Goal: Navigation & Orientation: Find specific page/section

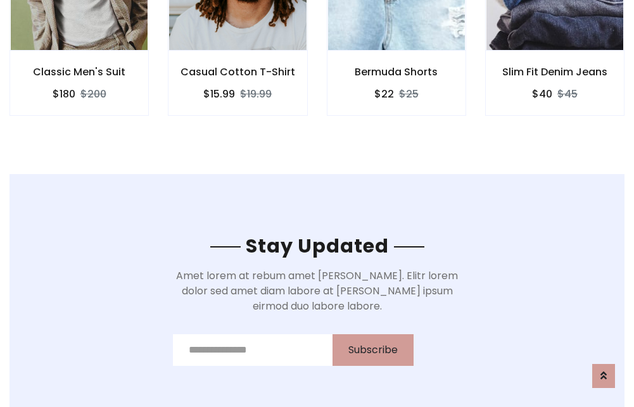
scroll to position [1908, 0]
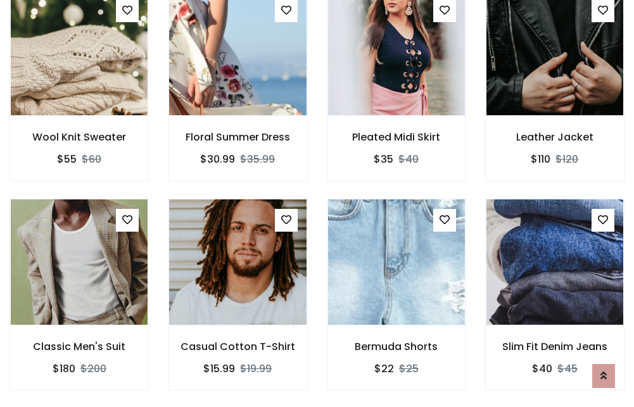
click at [317, 203] on div "Bermuda Shorts $22 $25" at bounding box center [396, 304] width 158 height 210
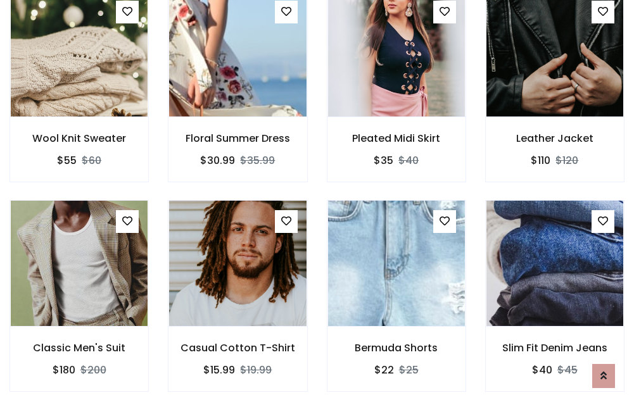
click at [317, 203] on div "Bermuda Shorts $22 $25" at bounding box center [396, 305] width 158 height 210
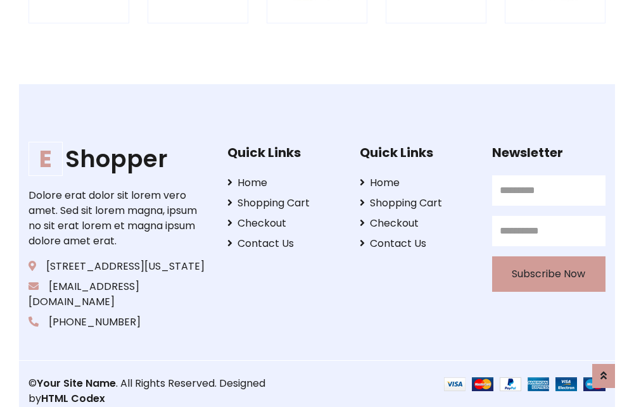
scroll to position [2412, 0]
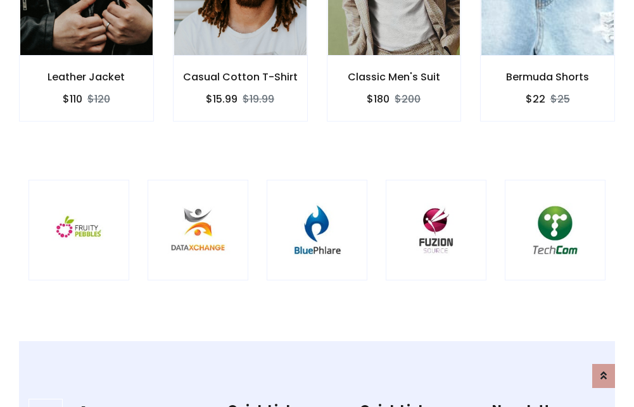
click at [317, 203] on img at bounding box center [317, 230] width 69 height 69
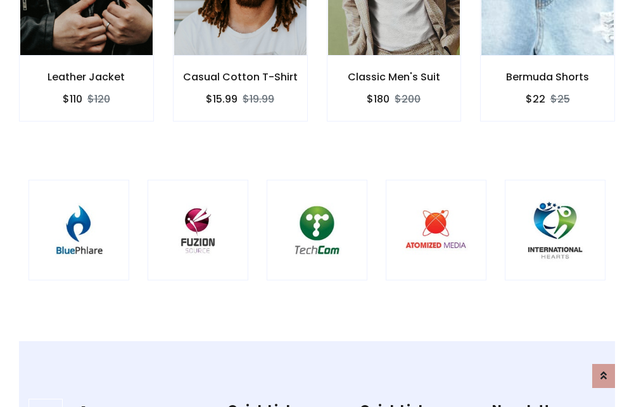
click at [317, 203] on img at bounding box center [317, 230] width 69 height 69
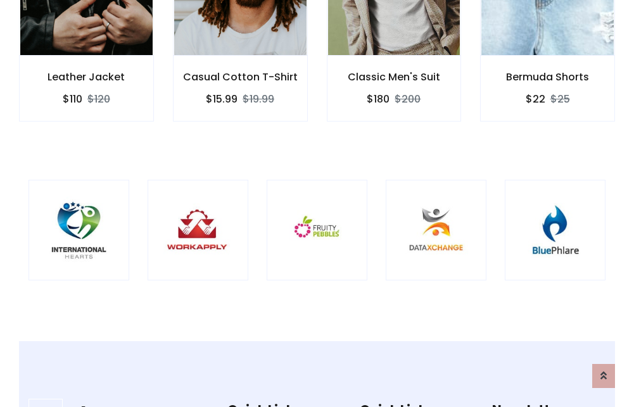
scroll to position [0, 0]
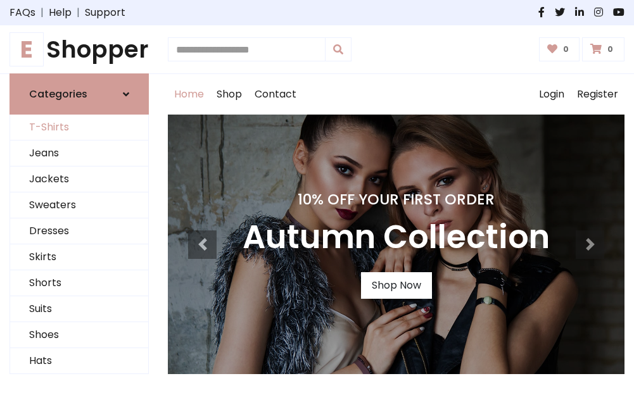
click at [79, 128] on link "T-Shirts" at bounding box center [79, 128] width 138 height 26
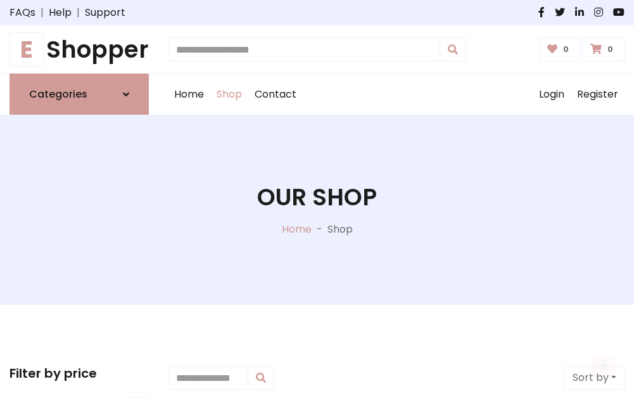
scroll to position [508, 0]
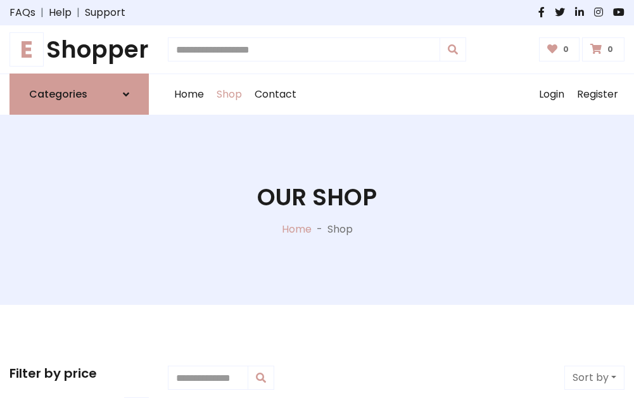
click at [79, 49] on h1 "E Shopper" at bounding box center [79, 49] width 139 height 28
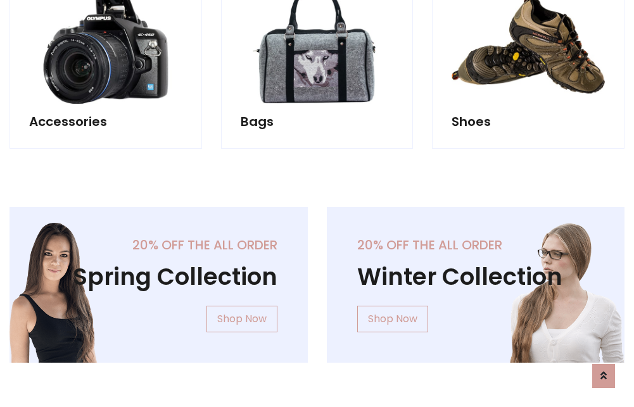
scroll to position [1231, 0]
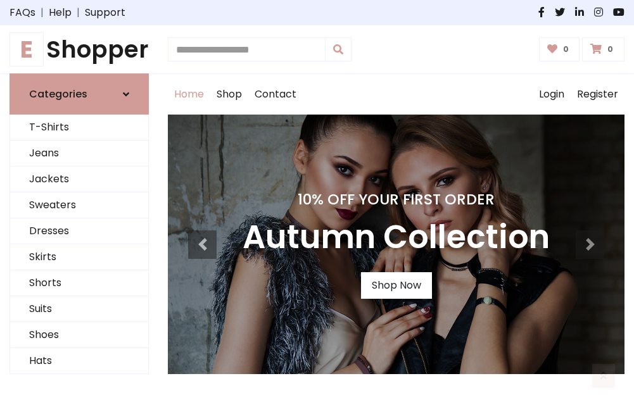
scroll to position [416, 0]
